Goal: Transaction & Acquisition: Purchase product/service

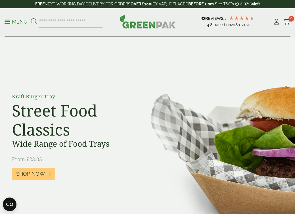
click at [67, 21] on input "search" at bounding box center [71, 22] width 64 height 12
type input "******"
click at [34, 22] on button at bounding box center [34, 21] width 6 height 7
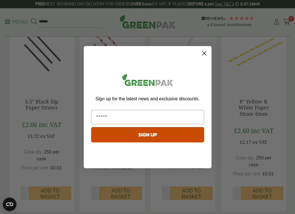
scroll to position [179, 0]
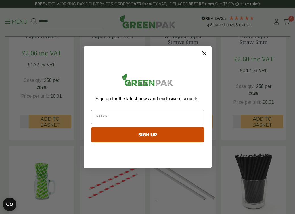
click at [203, 53] on circle "Close dialog" at bounding box center [204, 52] width 9 height 9
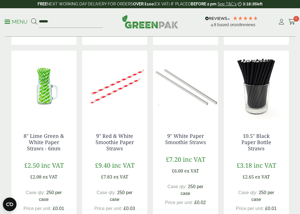
scroll to position [263, 0]
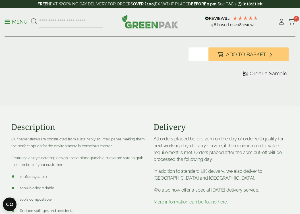
scroll to position [141, 0]
